Goal: Information Seeking & Learning: Find specific fact

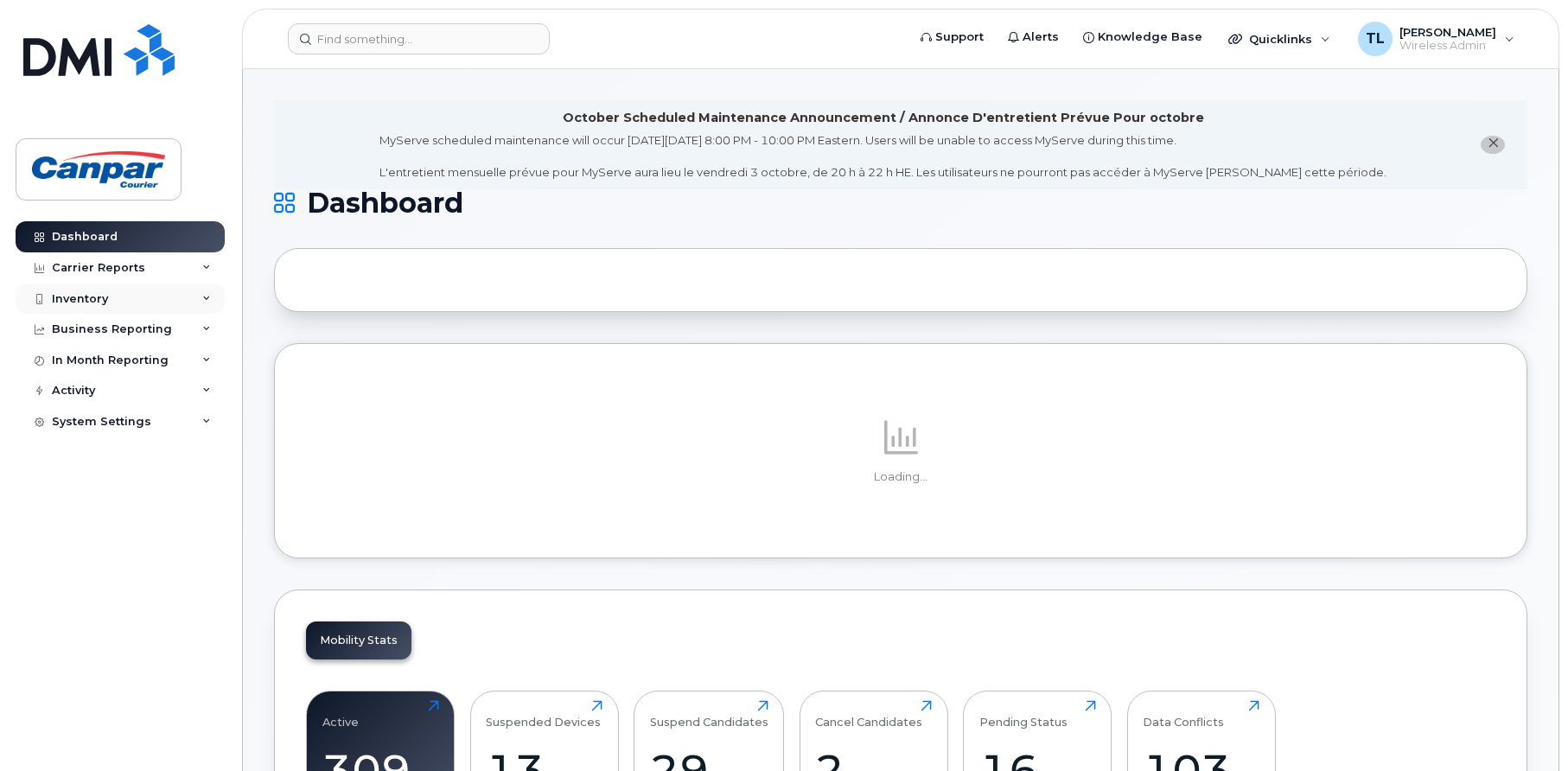
click at [102, 294] on div "Inventory" at bounding box center [79, 299] width 56 height 14
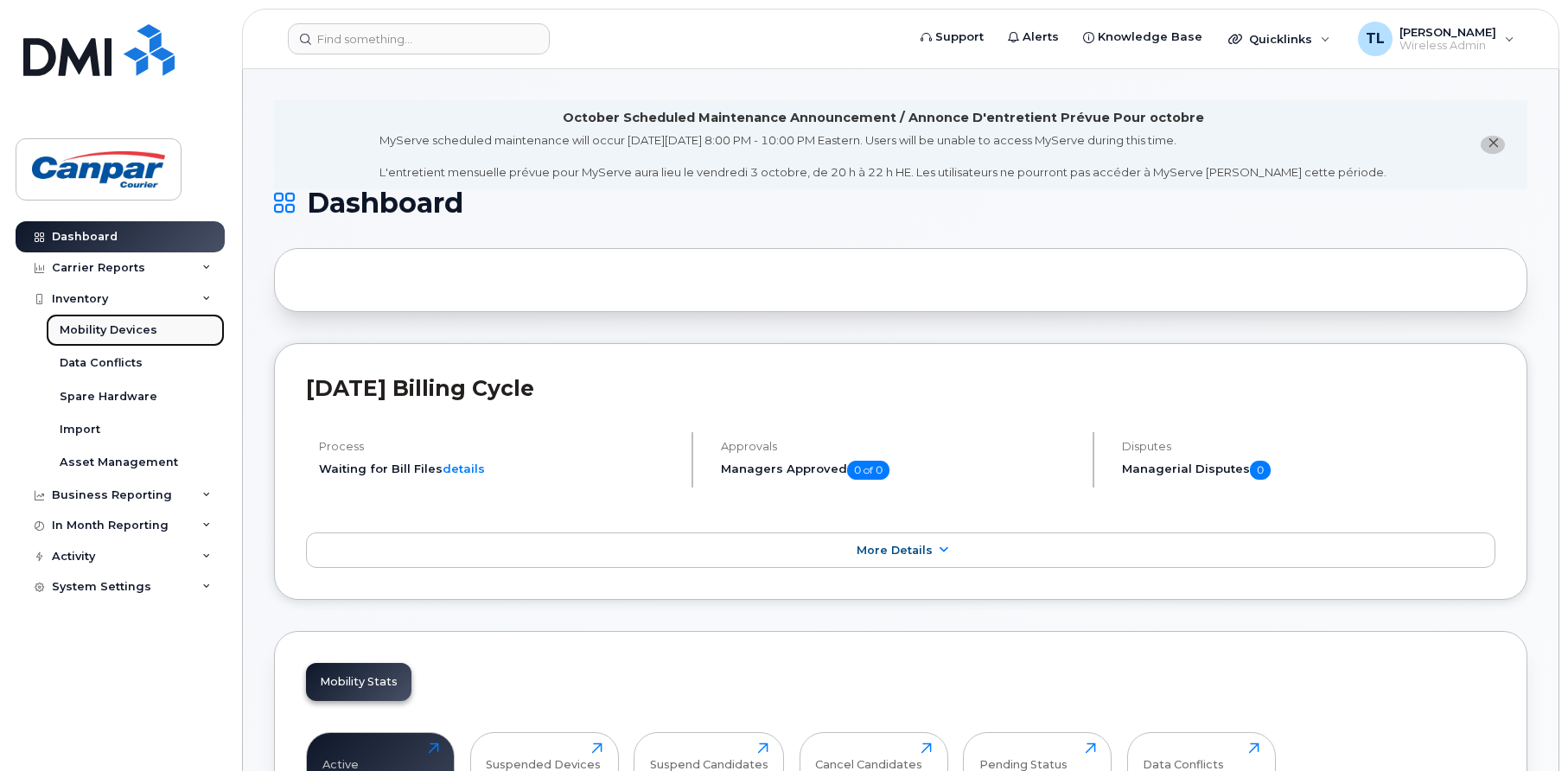
click at [159, 331] on link "Mobility Devices" at bounding box center [135, 330] width 179 height 33
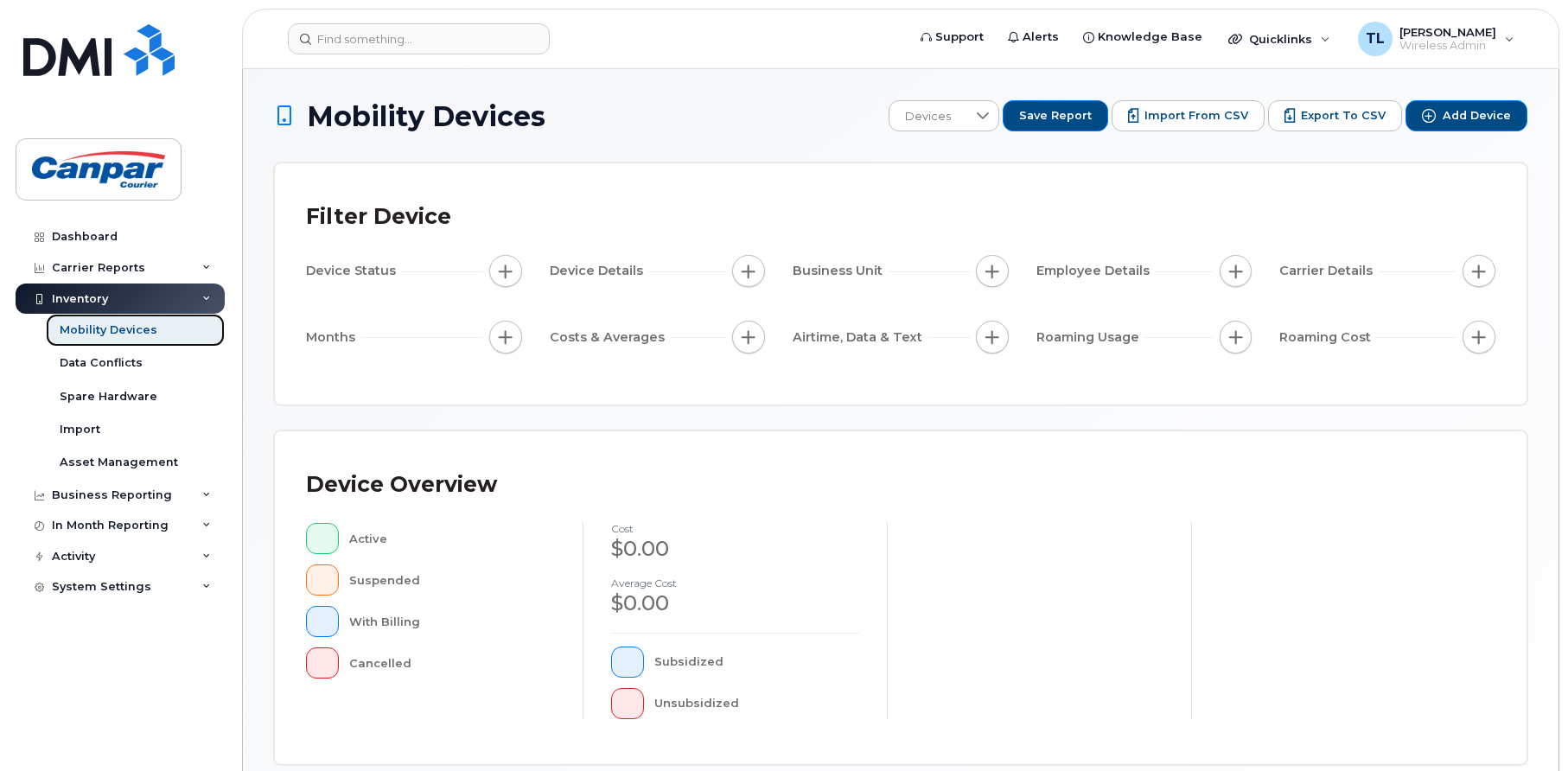
click at [100, 332] on div "Mobility Devices" at bounding box center [109, 330] width 98 height 15
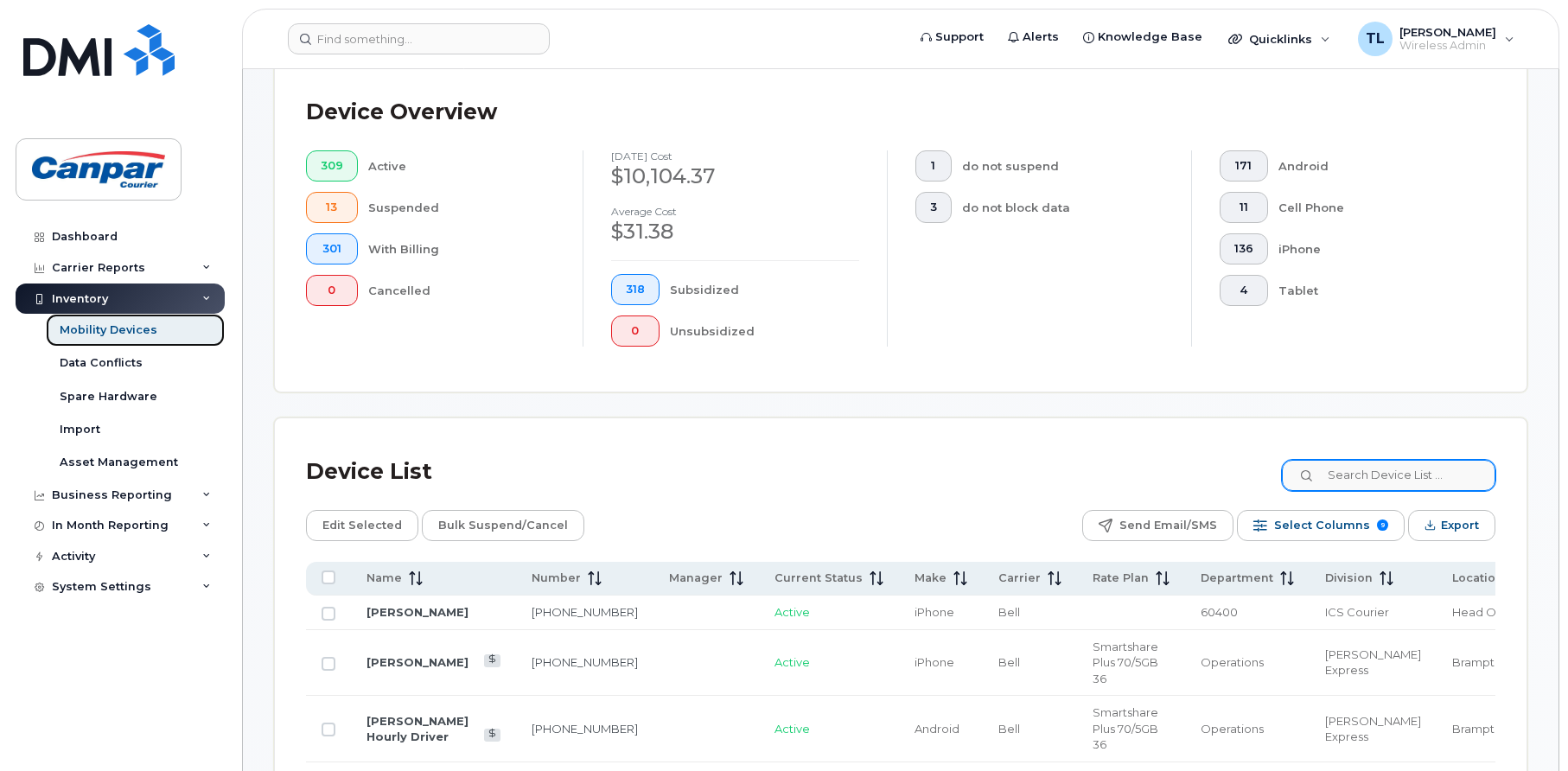
scroll to position [463, 0]
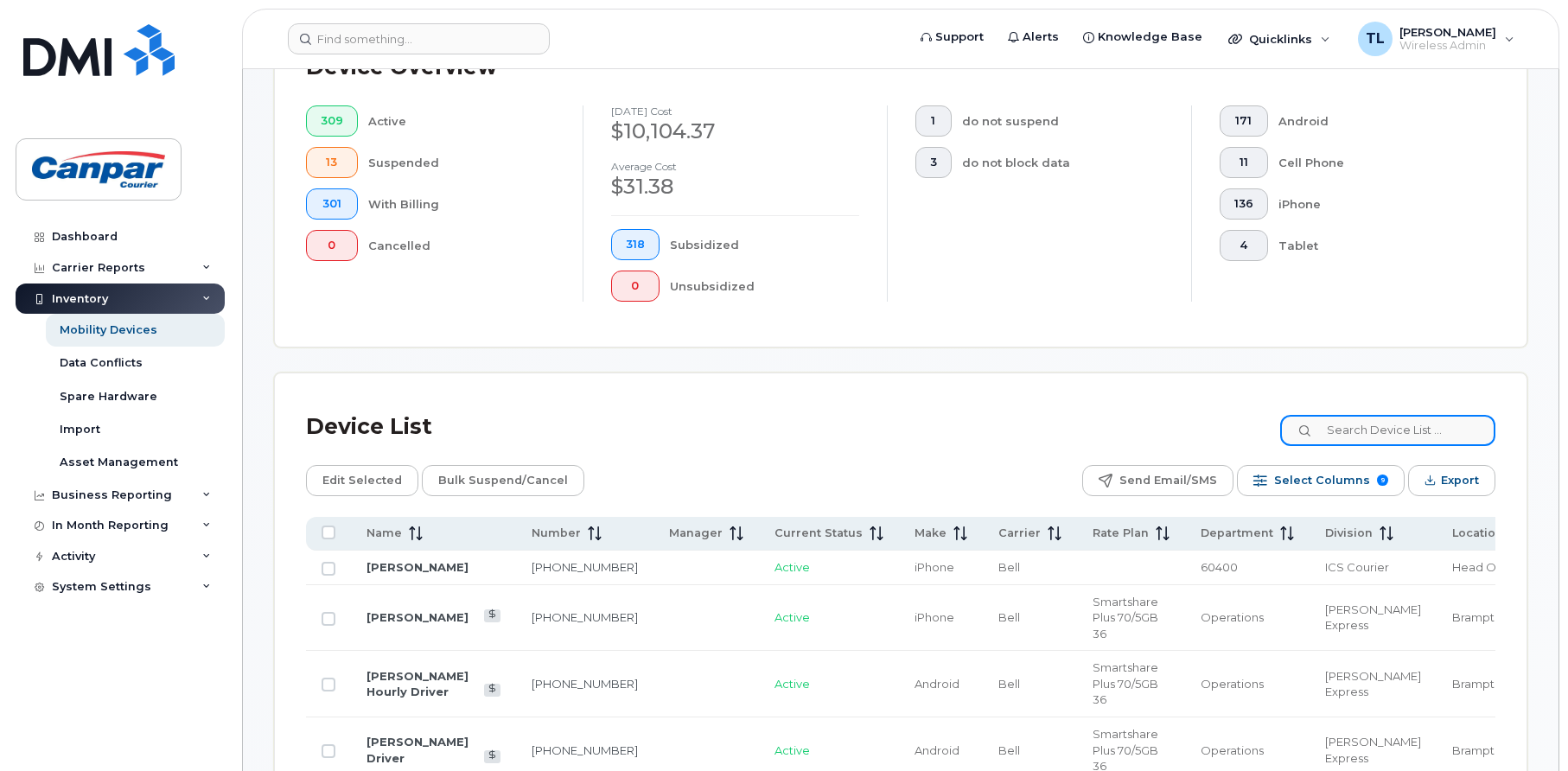
paste input "[PERSON_NAME]"
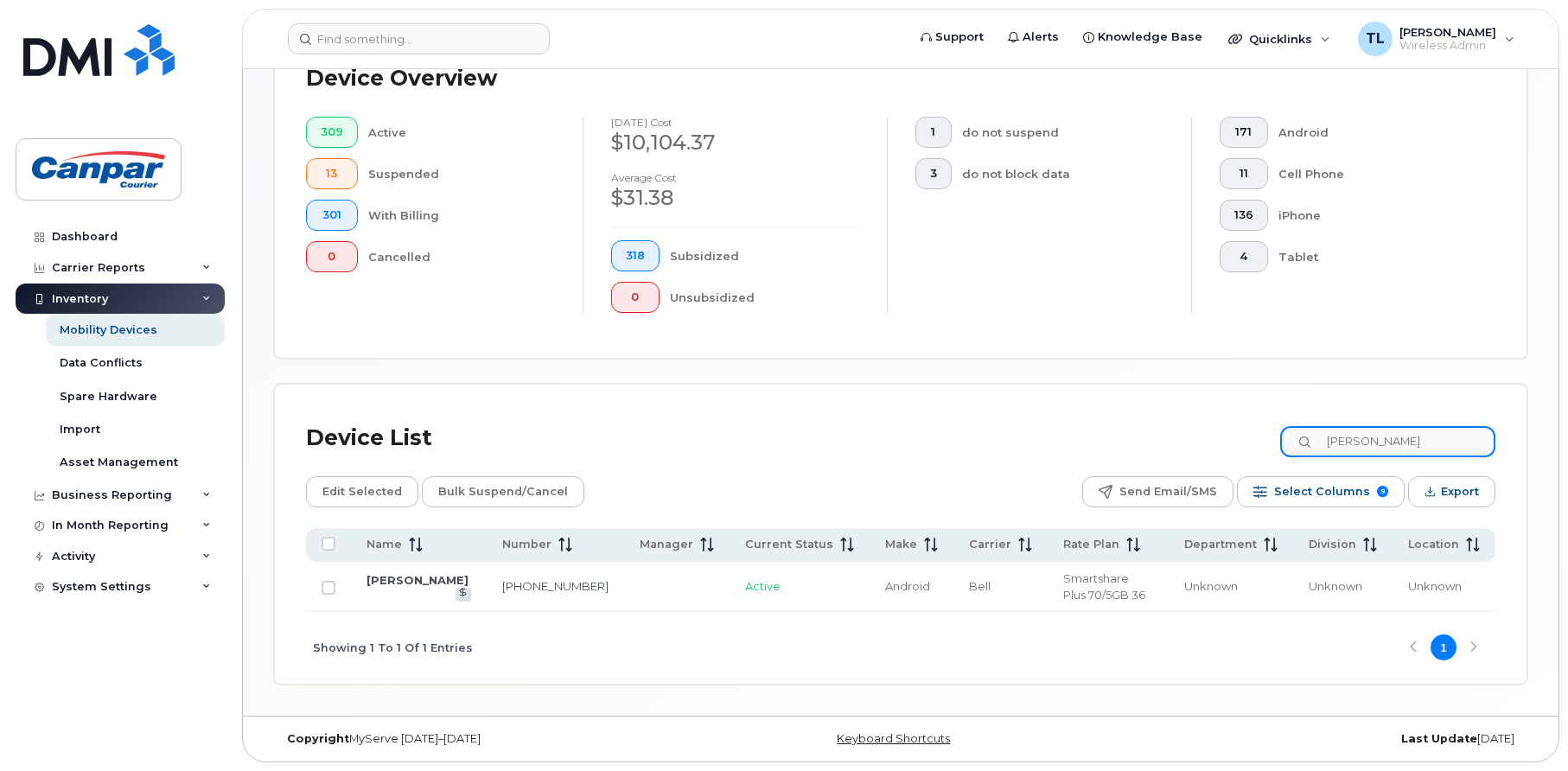
scroll to position [451, 0]
type input "[PERSON_NAME]"
click at [389, 586] on link "[PERSON_NAME]" at bounding box center [417, 580] width 102 height 14
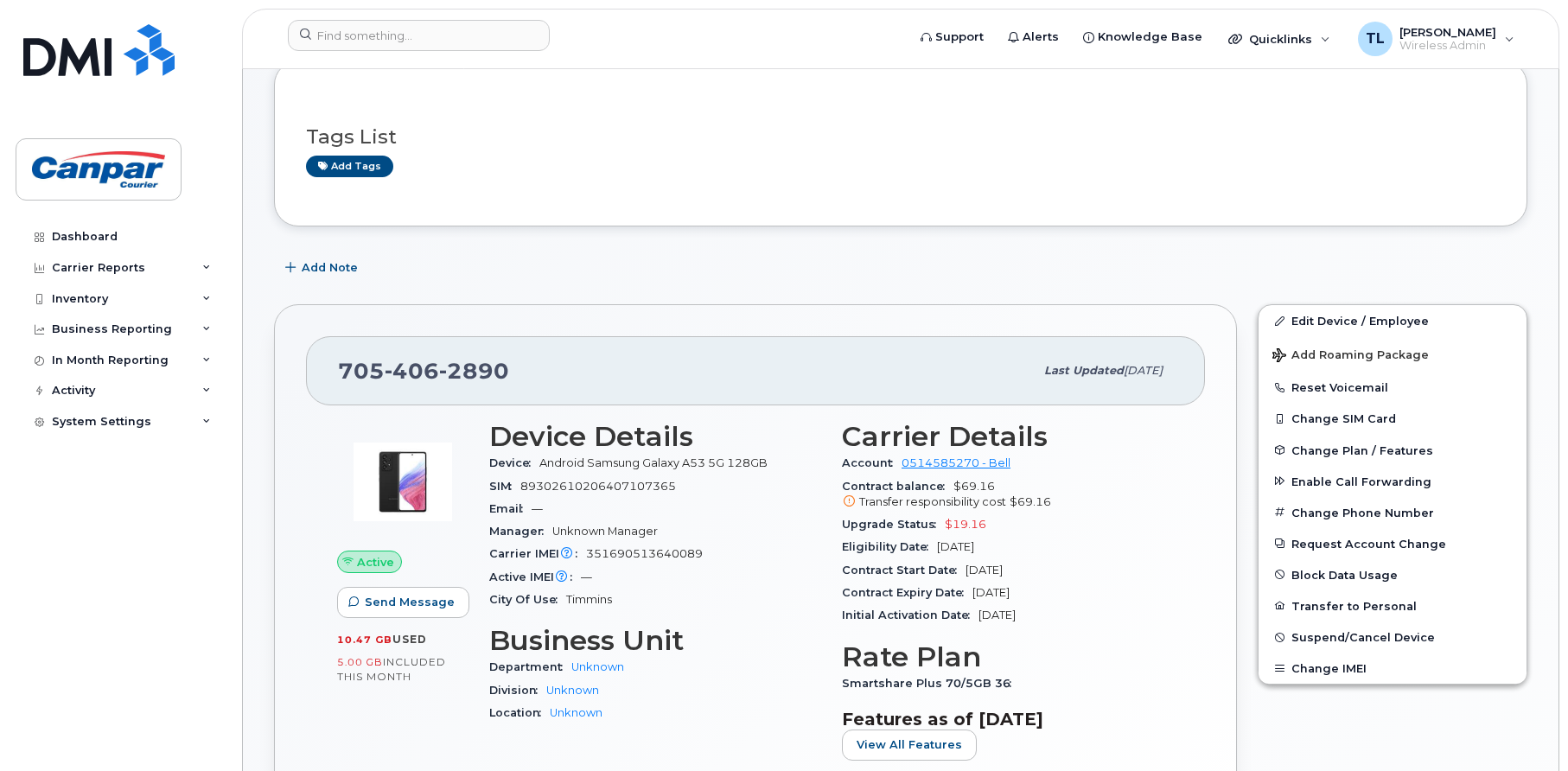
scroll to position [346, 0]
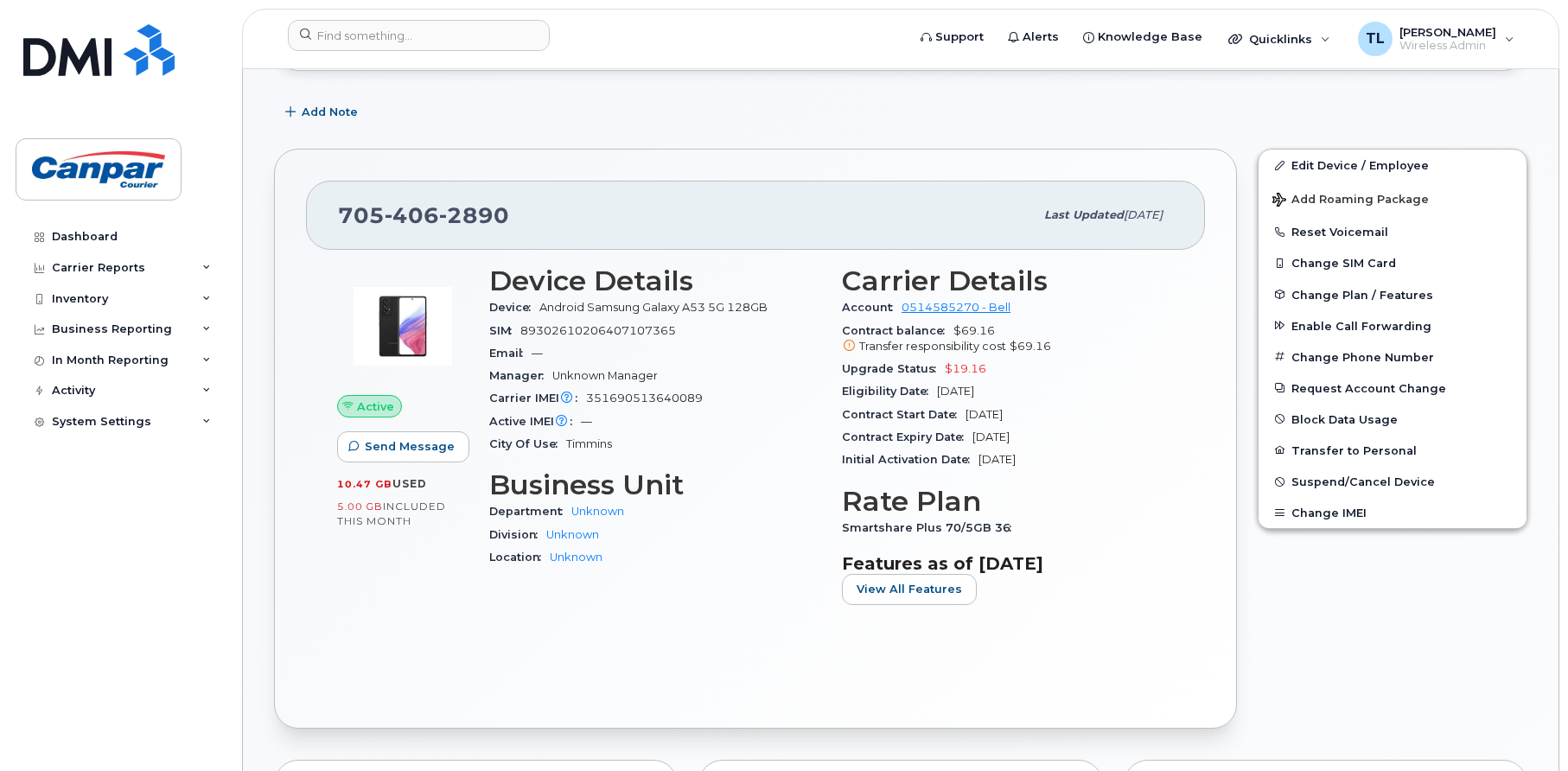
drag, startPoint x: 936, startPoint y: 389, endPoint x: 1014, endPoint y: 395, distance: 78.2
click at [1014, 395] on div "Eligibility Date [DATE]" at bounding box center [1008, 391] width 331 height 22
drag, startPoint x: 1014, startPoint y: 395, endPoint x: 998, endPoint y: 393, distance: 16.1
copy span "Oct 24, 2025"
click at [118, 509] on div "Dashboard Carrier Reports Monthly Billing Data Daily Data Pooling Data Behavior…" at bounding box center [122, 483] width 214 height 524
